Goal: Task Accomplishment & Management: Manage account settings

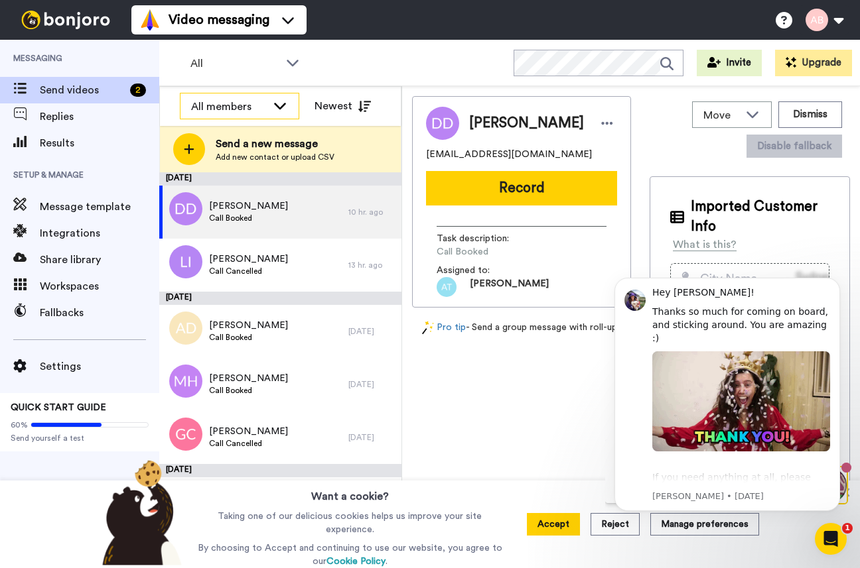
click at [279, 103] on icon at bounding box center [280, 105] width 16 height 13
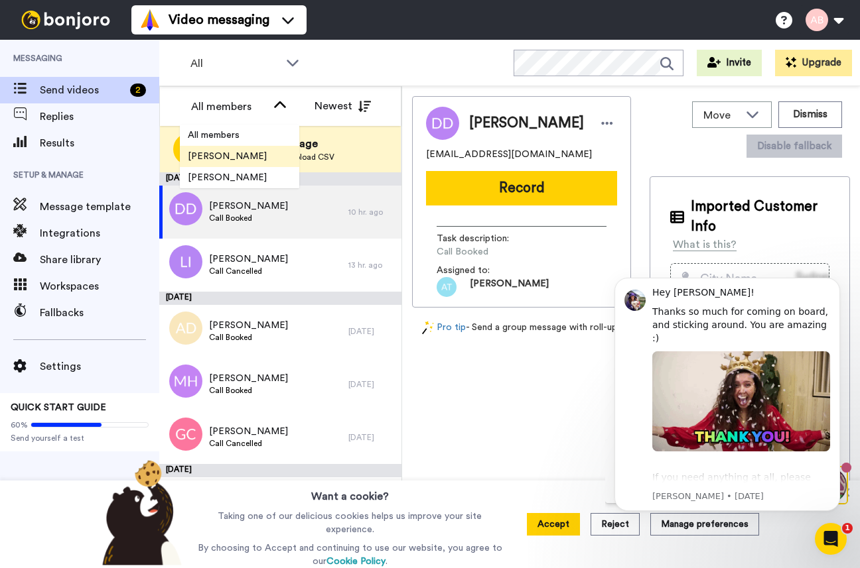
click at [251, 157] on span "[PERSON_NAME]" at bounding box center [227, 156] width 95 height 13
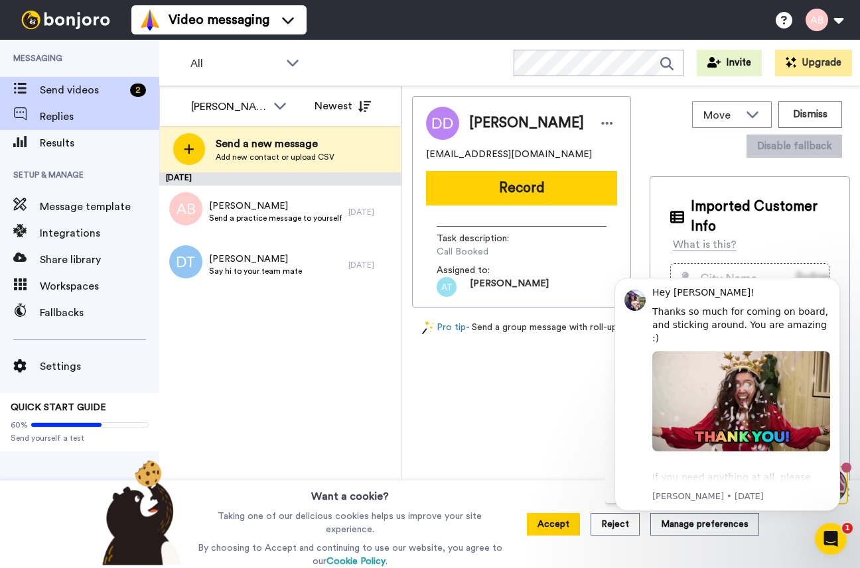
click at [76, 113] on span "Replies" at bounding box center [99, 117] width 119 height 16
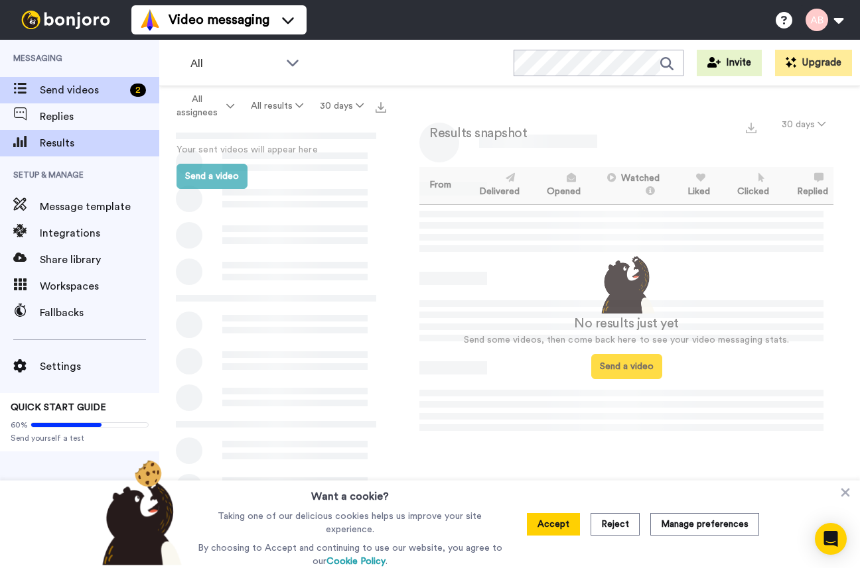
click at [75, 90] on span "Send videos" at bounding box center [82, 90] width 85 height 16
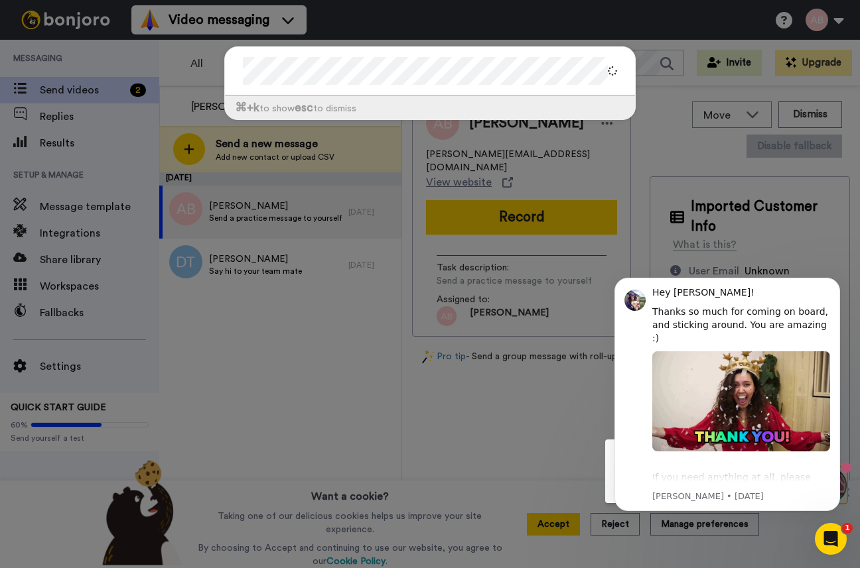
click at [600, 32] on div "⌘ +k to show esc to dismiss" at bounding box center [430, 284] width 860 height 568
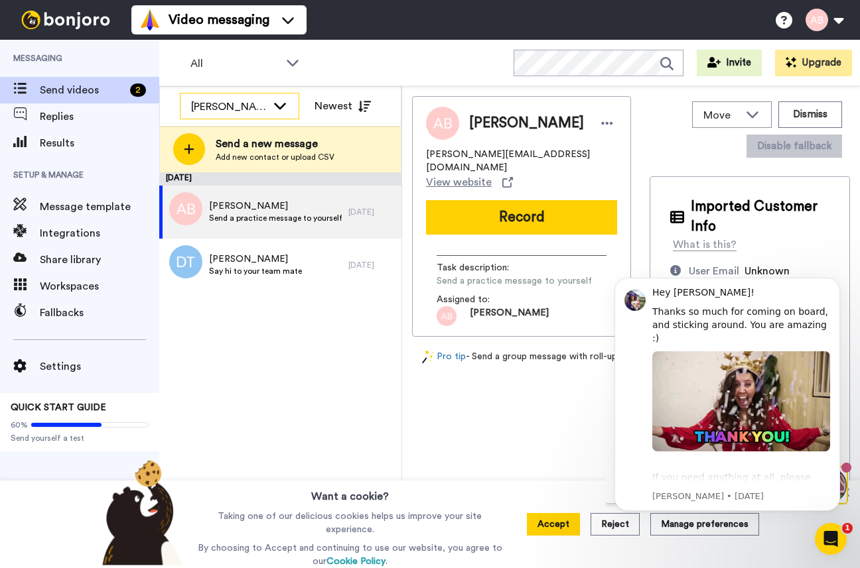
click at [269, 109] on div "[PERSON_NAME]" at bounding box center [239, 107] width 118 height 27
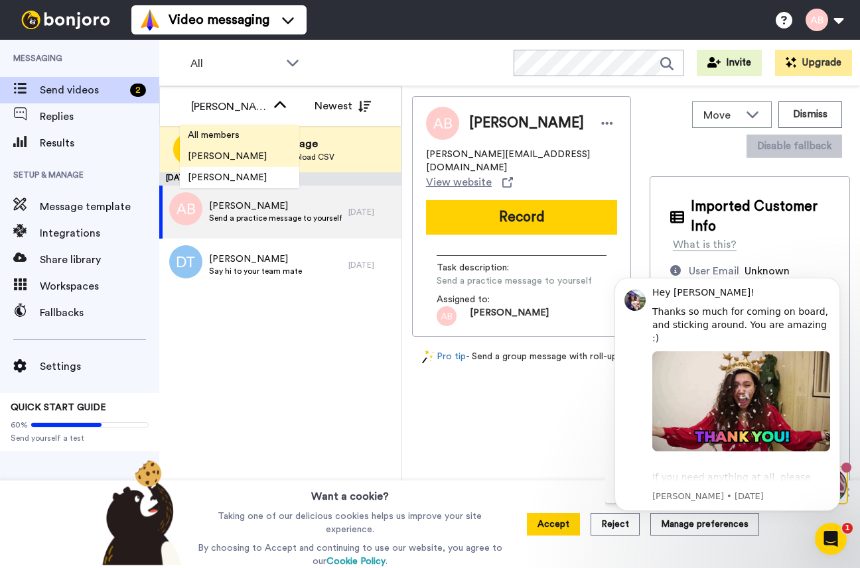
click at [253, 141] on li "All members" at bounding box center [239, 135] width 119 height 21
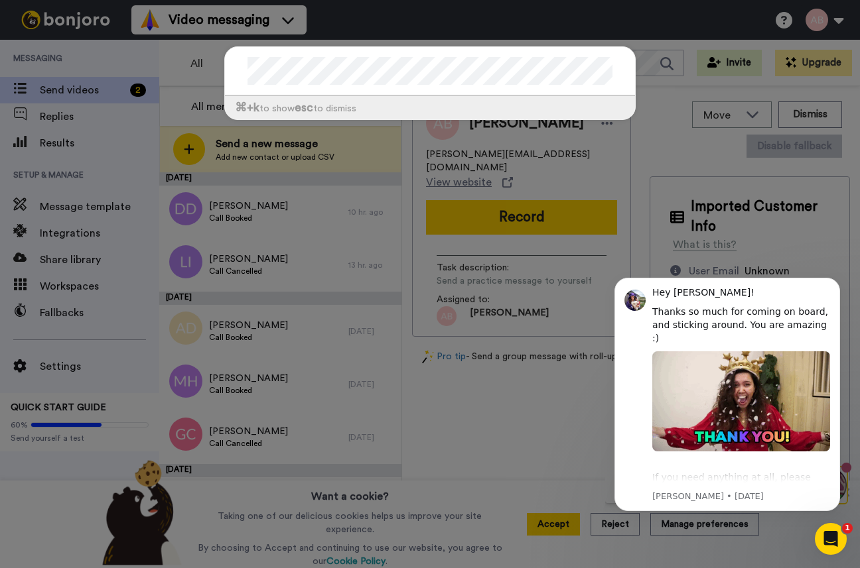
click at [402, 143] on div "⌘ +k to show esc to dismiss" at bounding box center [430, 89] width 438 height 113
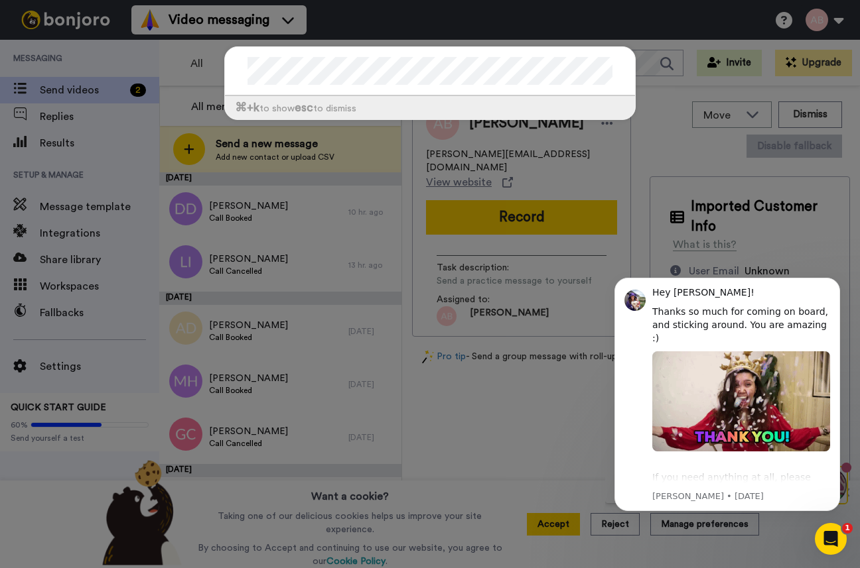
click at [357, 29] on div "⌘ +k to show esc to dismiss" at bounding box center [430, 284] width 860 height 568
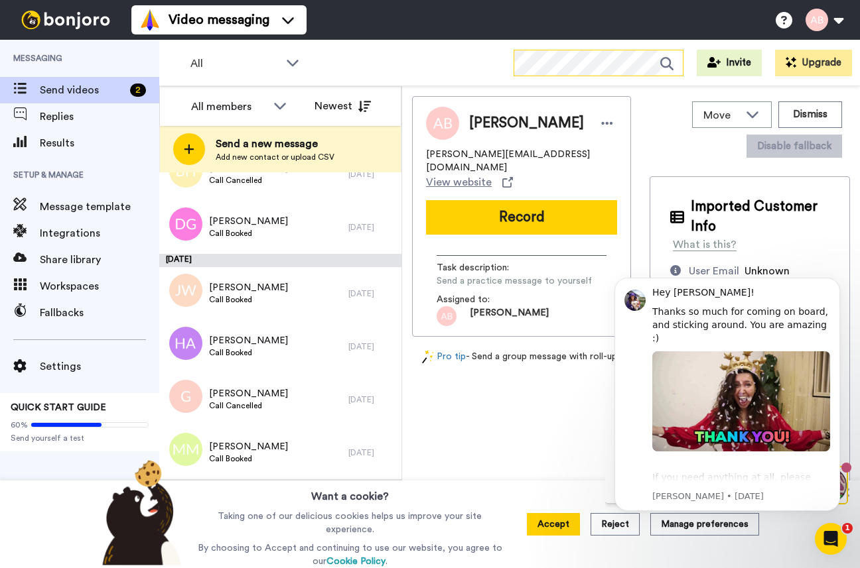
scroll to position [178, 0]
